Goal: Information Seeking & Learning: Learn about a topic

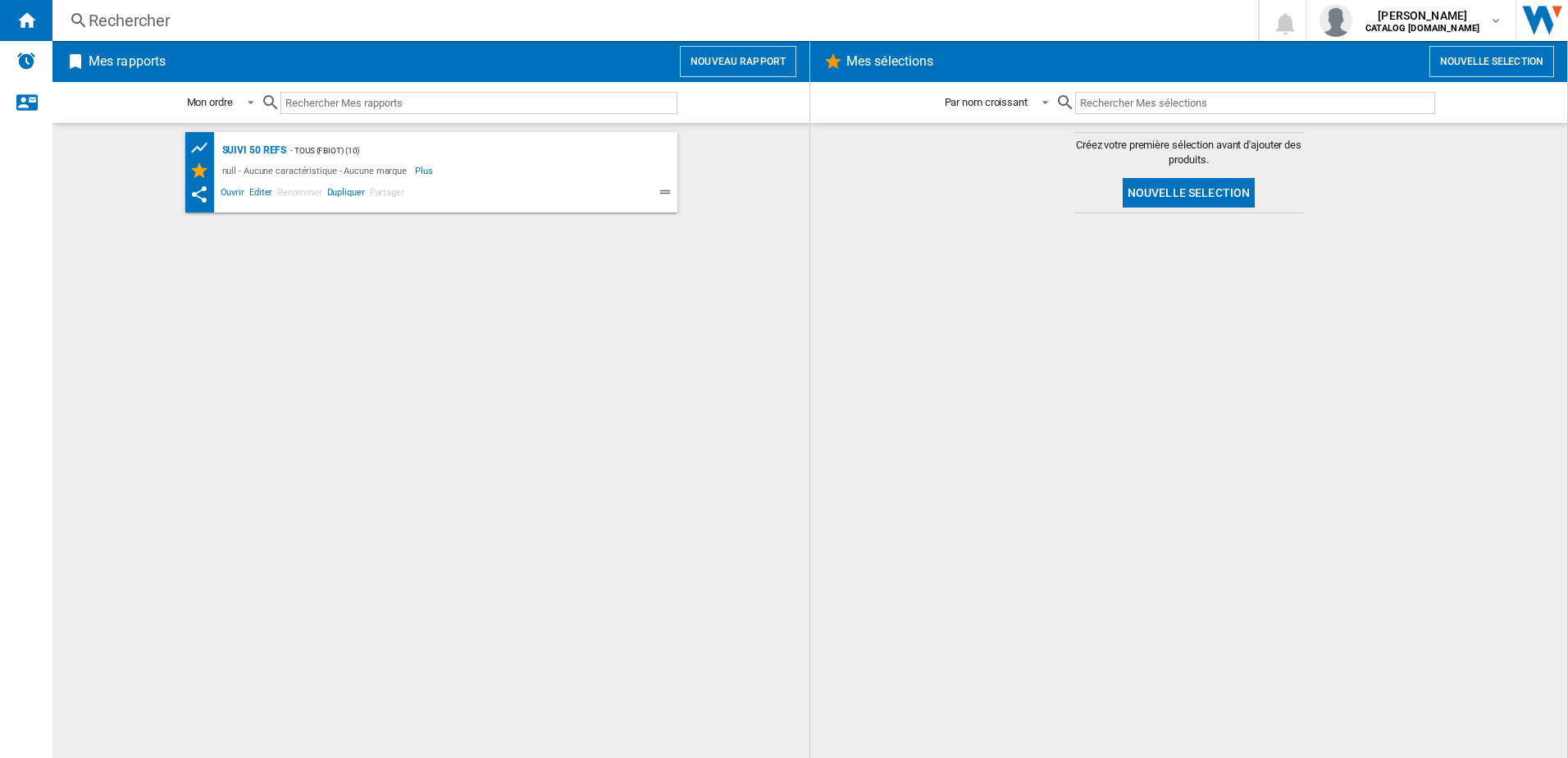
click at [141, 19] on div "Rechercher" at bounding box center [652, 21] width 1127 height 23
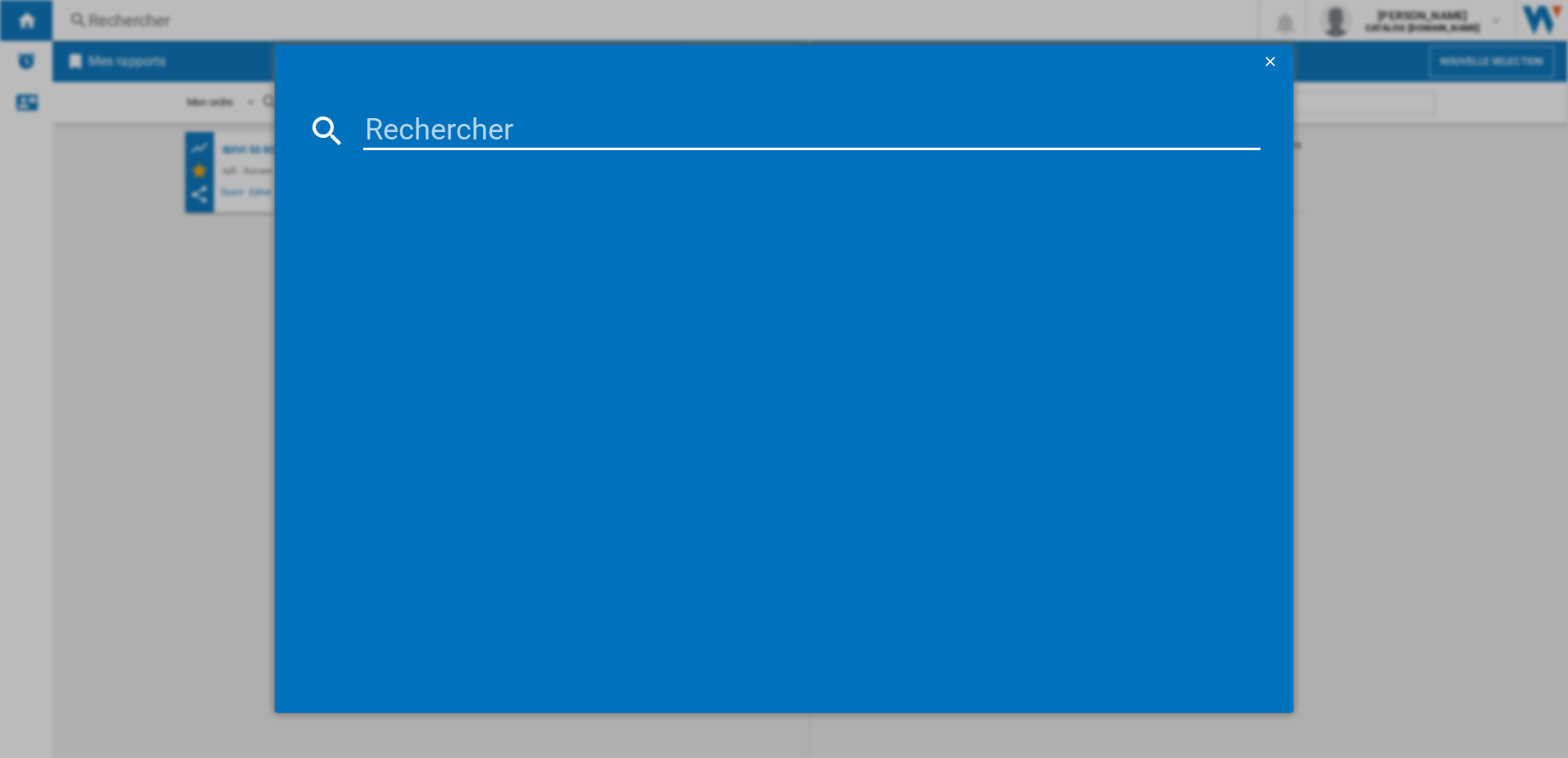
click at [389, 140] on input at bounding box center [813, 130] width 899 height 39
type input "DOLCE GUSTO"
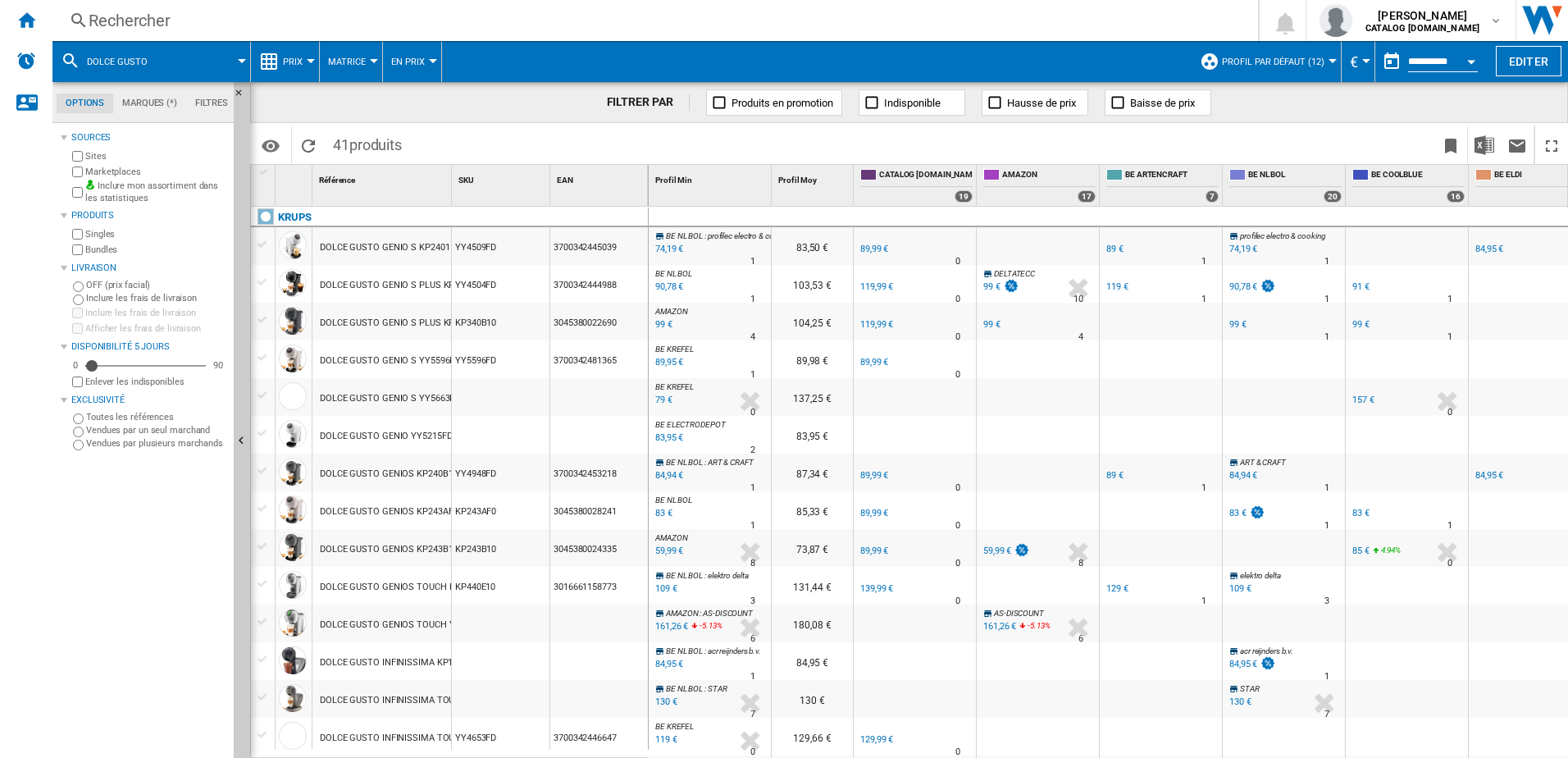
click at [310, 67] on md-menu "Prix Prix Matrice des prix Classement des prix Analyses Base 100 Références com…" at bounding box center [285, 62] width 69 height 41
click at [308, 64] on button "Prix" at bounding box center [297, 62] width 28 height 41
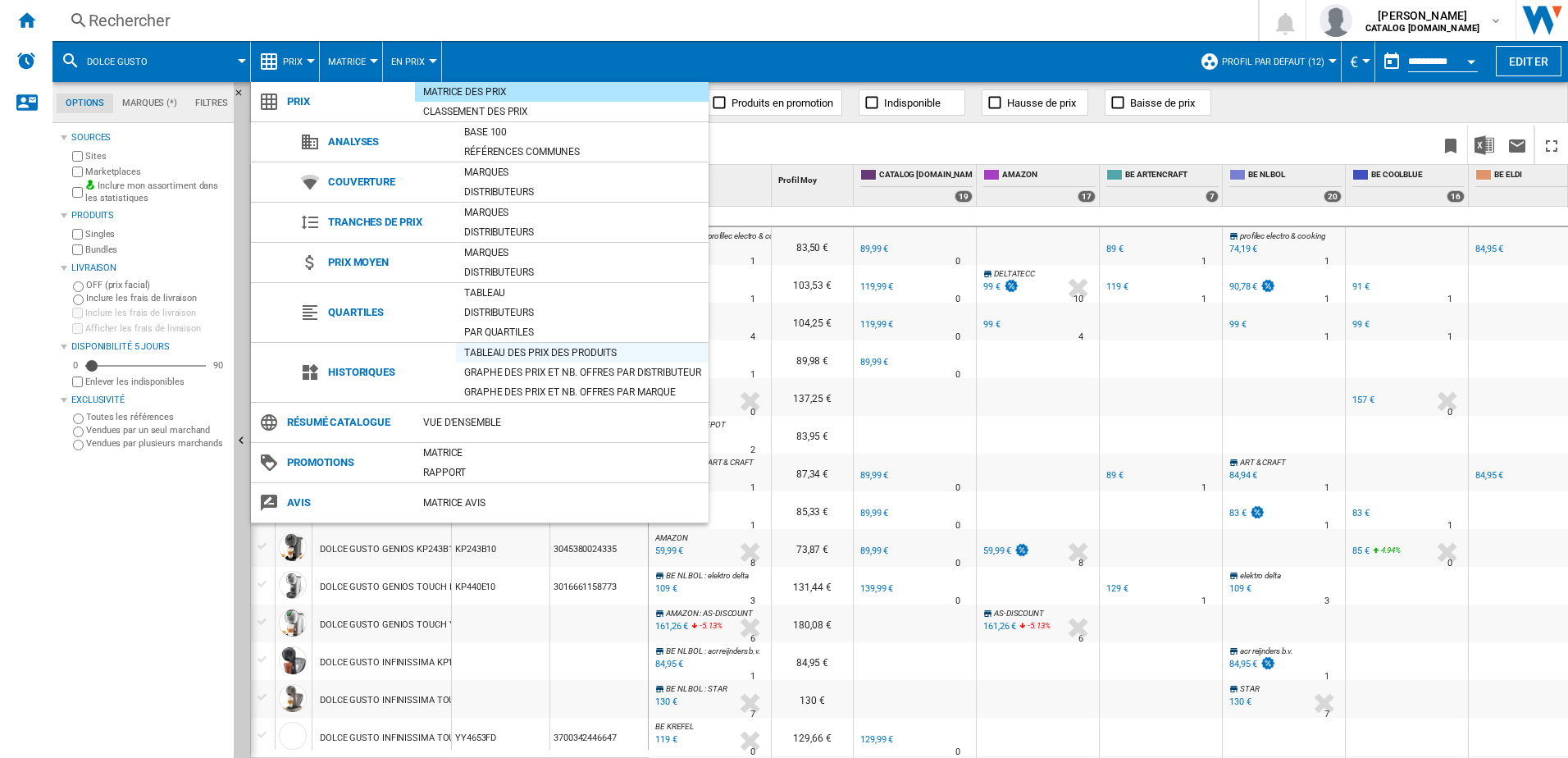
click at [494, 356] on div "Tableau des prix des produits" at bounding box center [583, 352] width 252 height 17
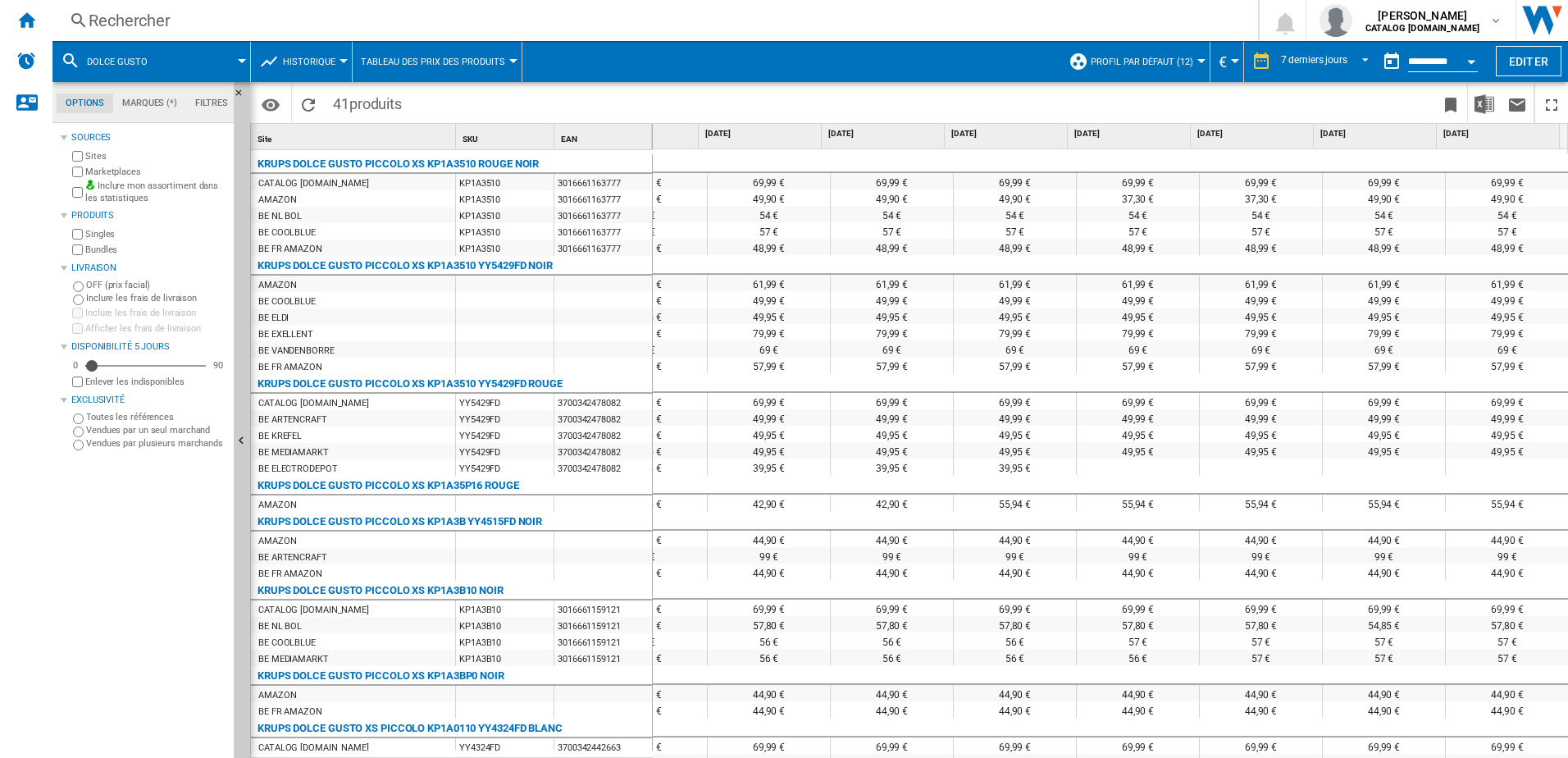
scroll to position [2112, 0]
